Goal: Find specific page/section: Find specific page/section

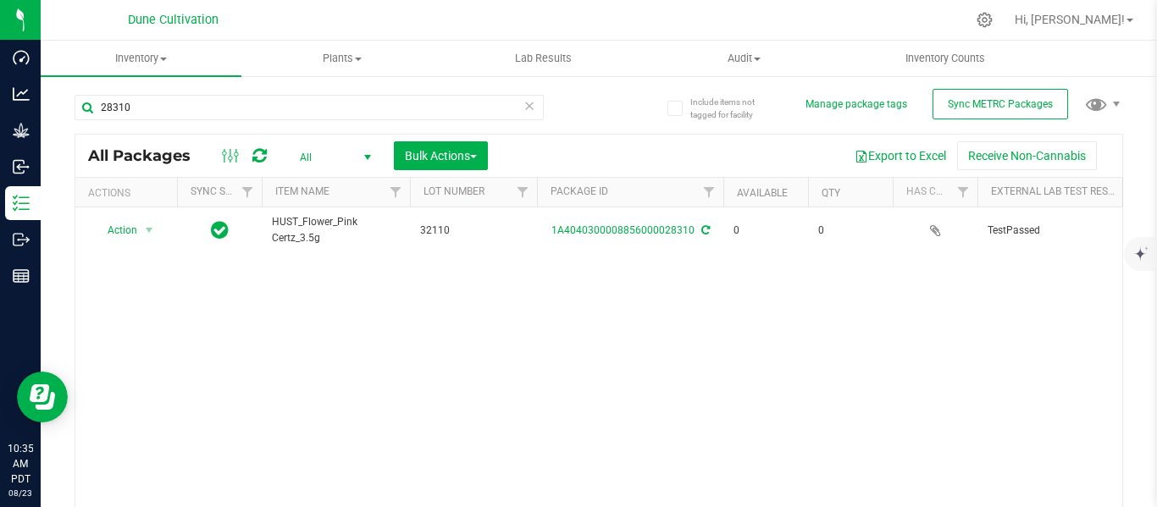
type input "28310"
click at [334, 319] on div "Action Action Adjust qty Edit attributes Global inventory Locate package Packag…" at bounding box center [598, 366] width 1047 height 319
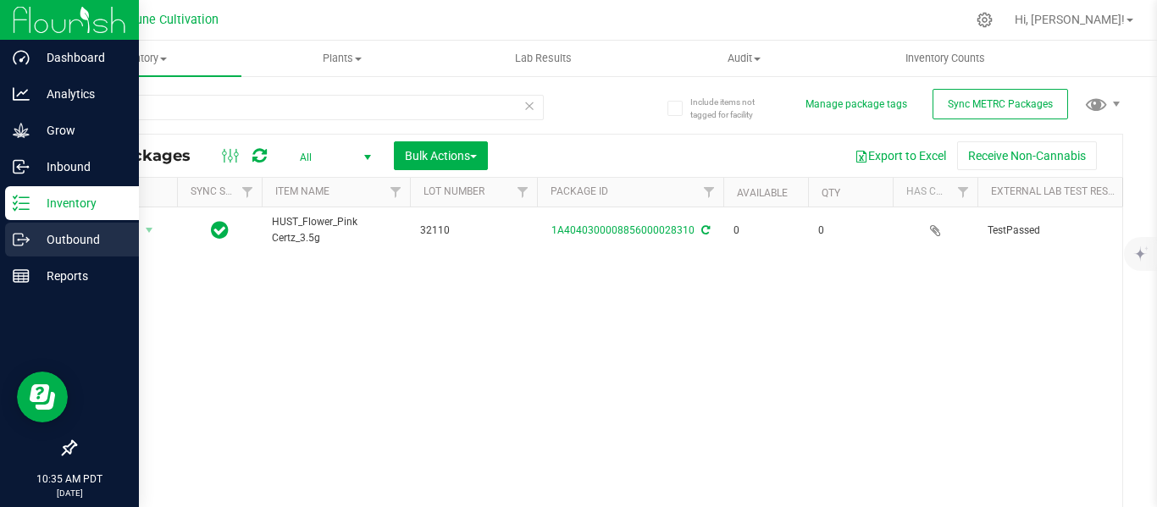
click at [64, 236] on p "Outbound" at bounding box center [81, 240] width 102 height 20
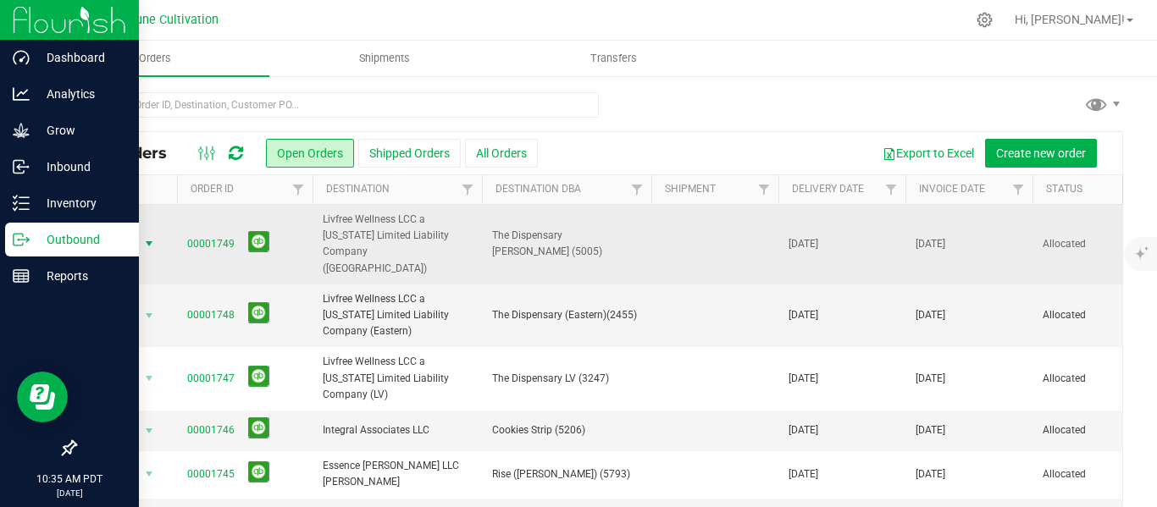
click at [147, 237] on span "select" at bounding box center [149, 244] width 14 height 14
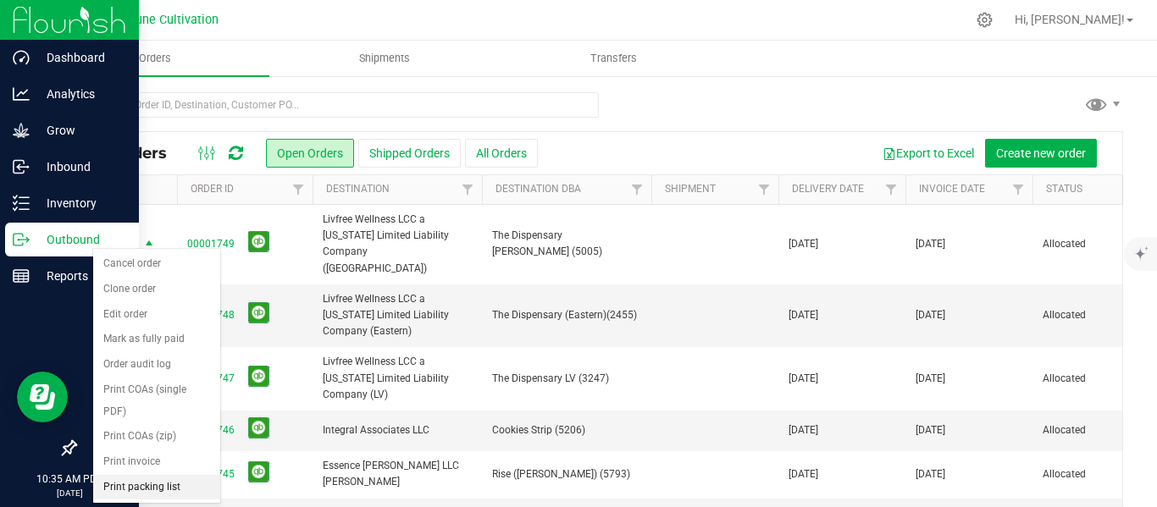
click at [133, 486] on li "Print packing list" at bounding box center [156, 487] width 127 height 25
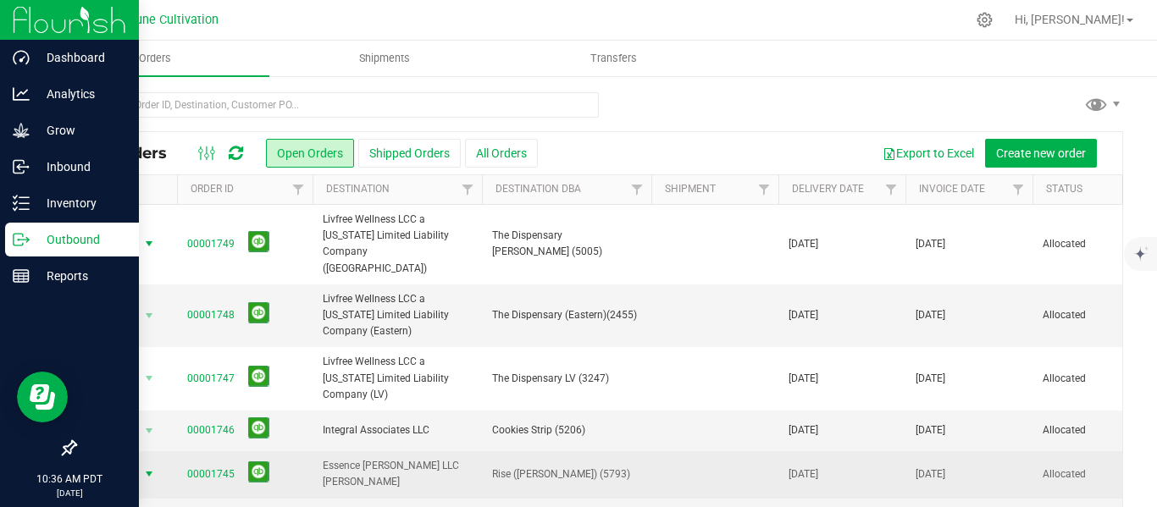
click at [145, 467] on span "select" at bounding box center [149, 474] width 14 height 14
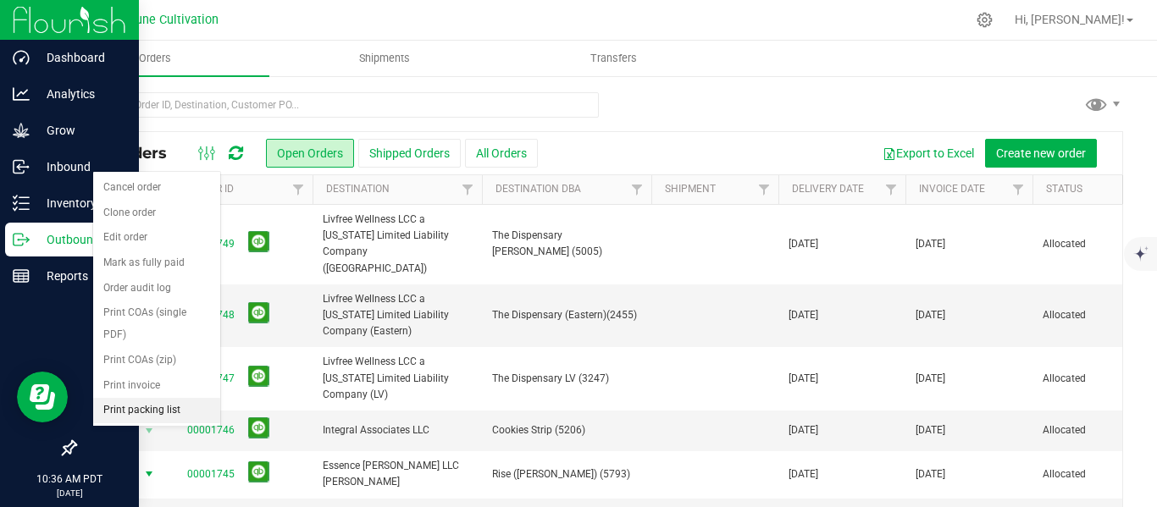
click at [153, 412] on li "Print packing list" at bounding box center [156, 410] width 127 height 25
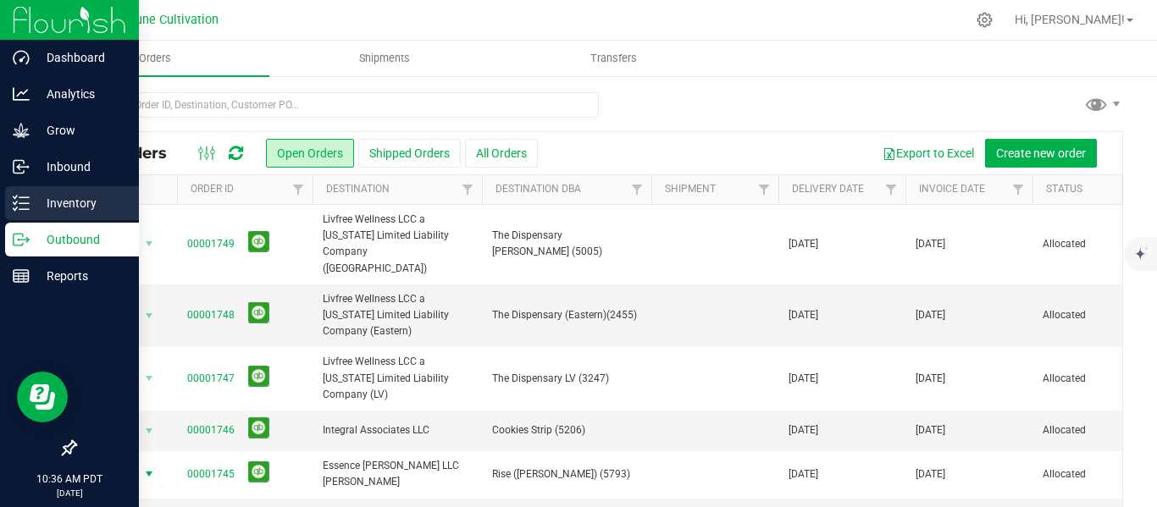
click at [18, 198] on icon at bounding box center [21, 203] width 17 height 17
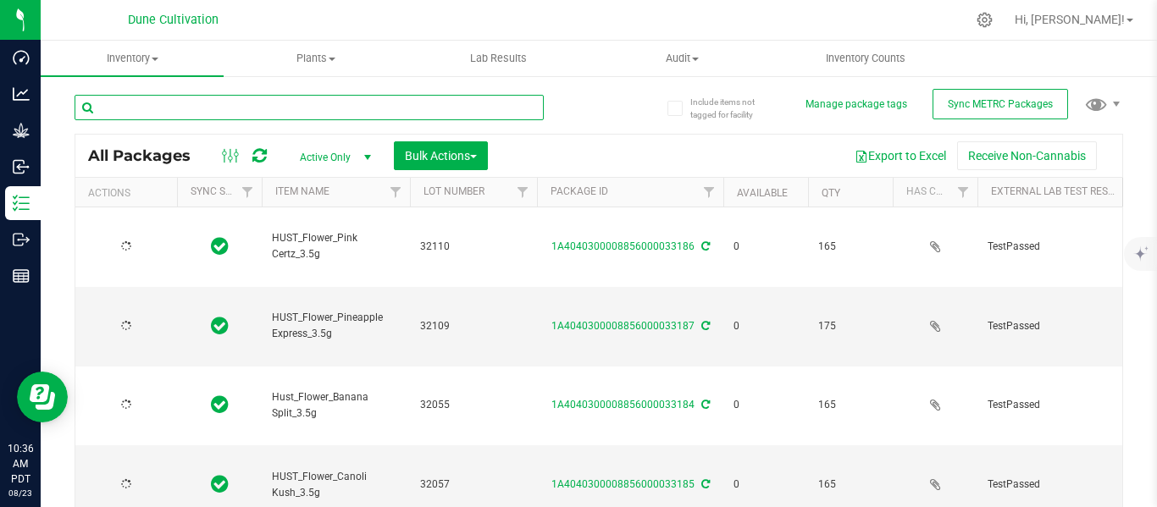
click at [310, 108] on input "text" at bounding box center [309, 107] width 469 height 25
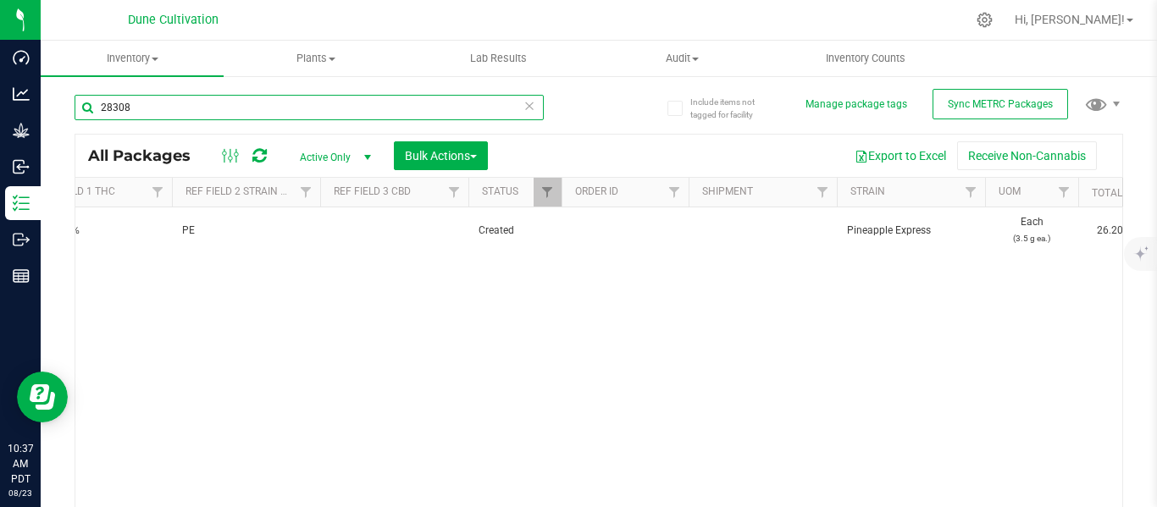
scroll to position [0, 1132]
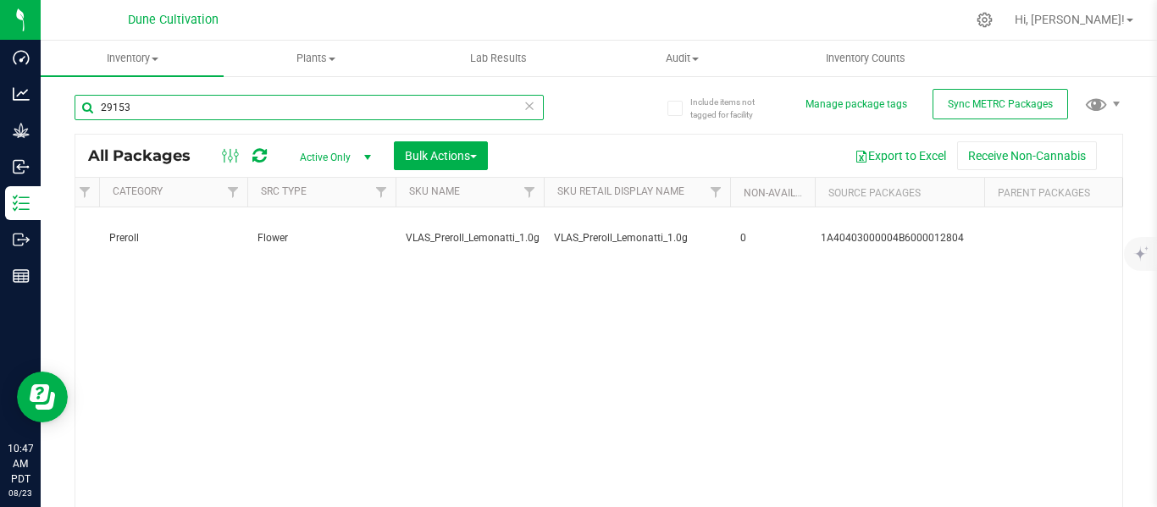
scroll to position [0, 3814]
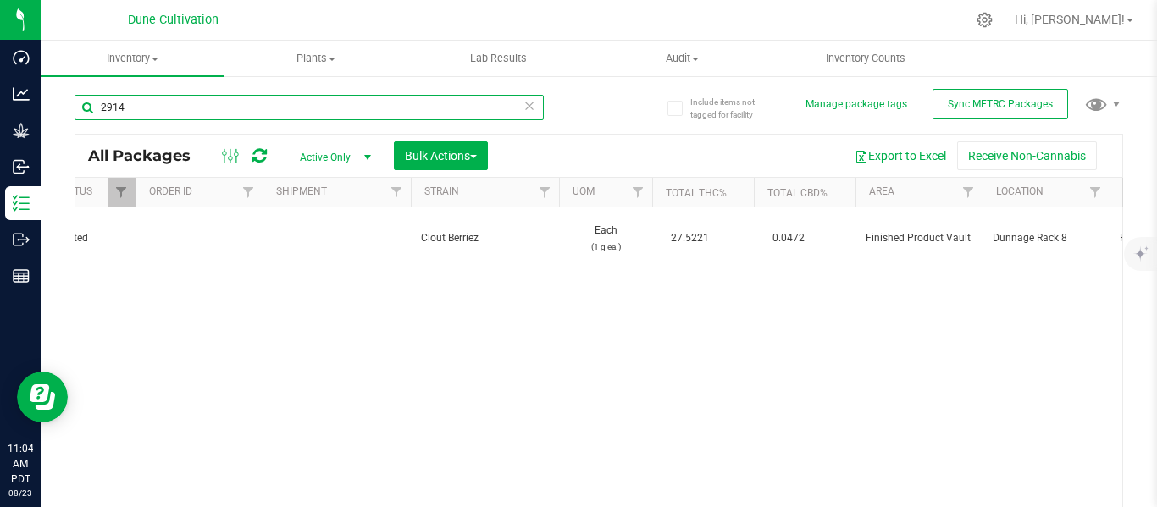
type input "29140"
